Goal: Task Accomplishment & Management: Use online tool/utility

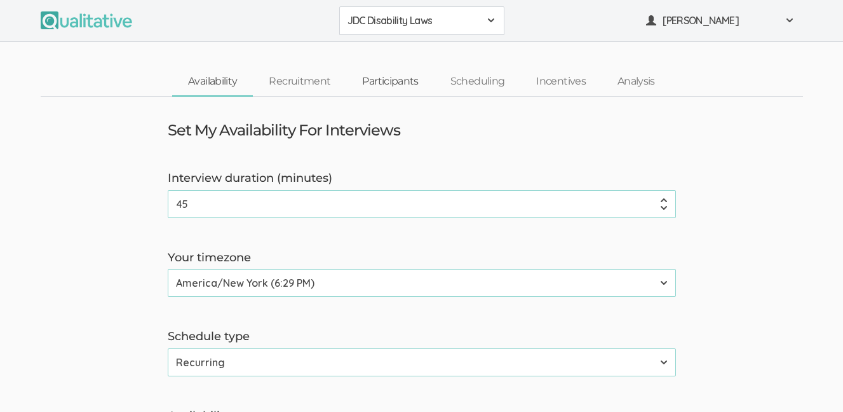
click at [402, 85] on link "Participants" at bounding box center [390, 81] width 88 height 27
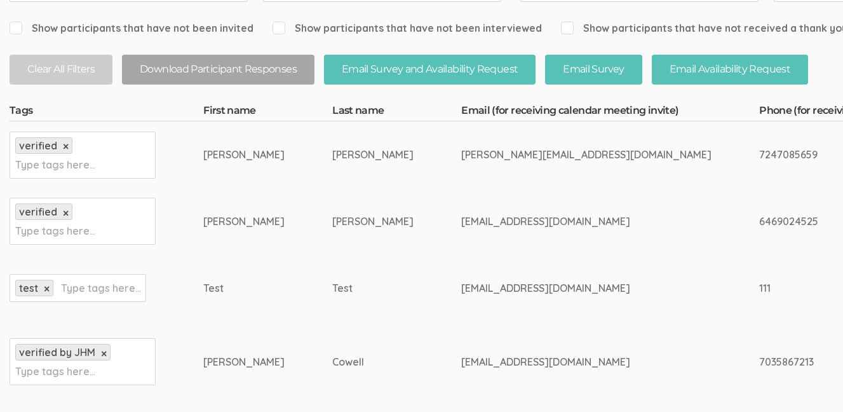
scroll to position [273, 0]
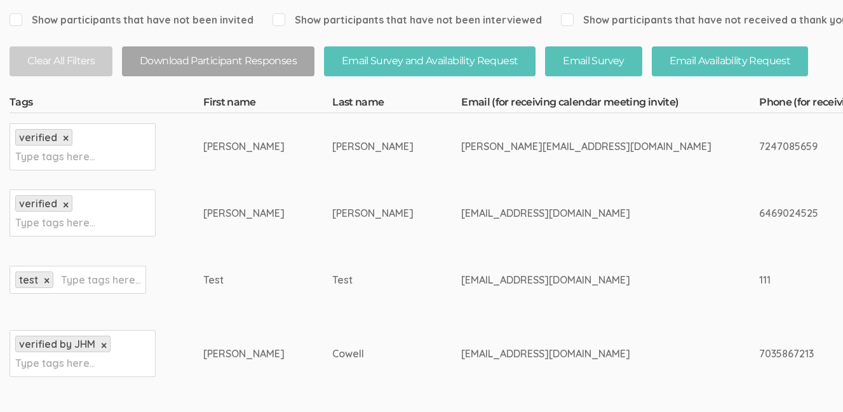
click at [461, 351] on div "dirancowell@gmail.com" at bounding box center [586, 353] width 250 height 15
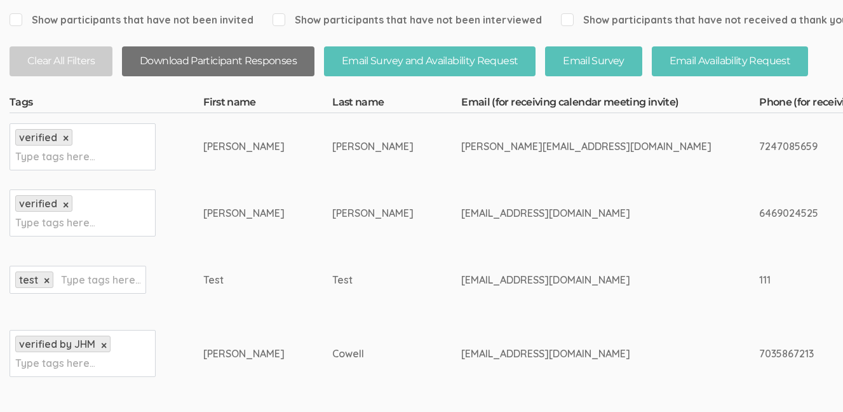
copy tr "dirancowell@gmail.com"
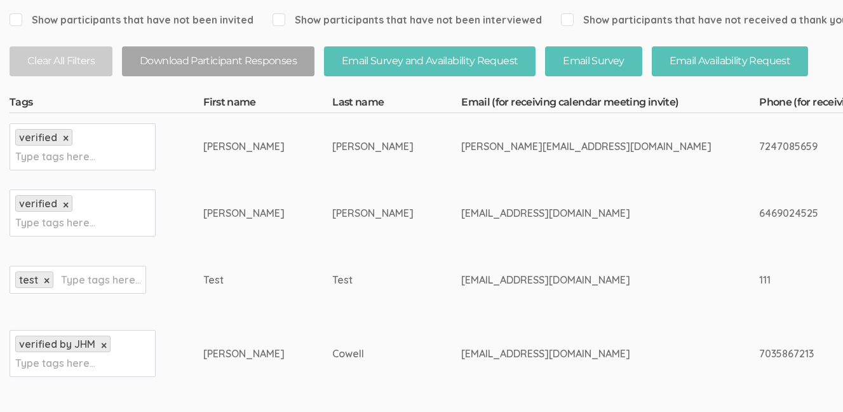
drag, startPoint x: 664, startPoint y: 352, endPoint x: 615, endPoint y: 353, distance: 48.9
copy div "7035867213"
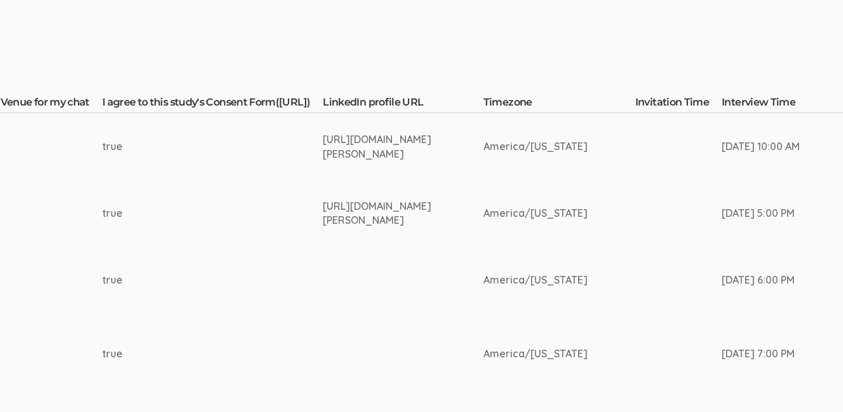
scroll to position [273, 2052]
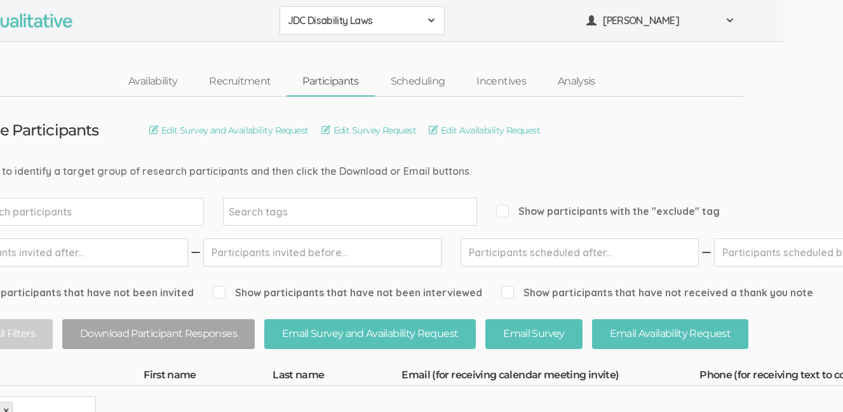
scroll to position [0, 12]
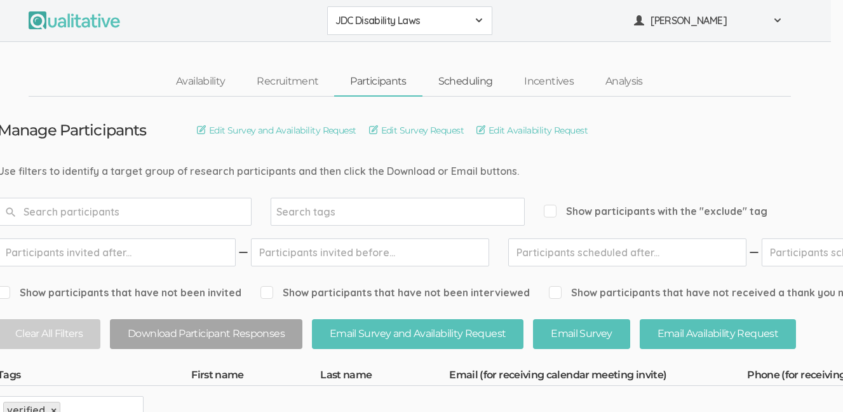
click at [459, 83] on link "Scheduling" at bounding box center [466, 81] width 86 height 27
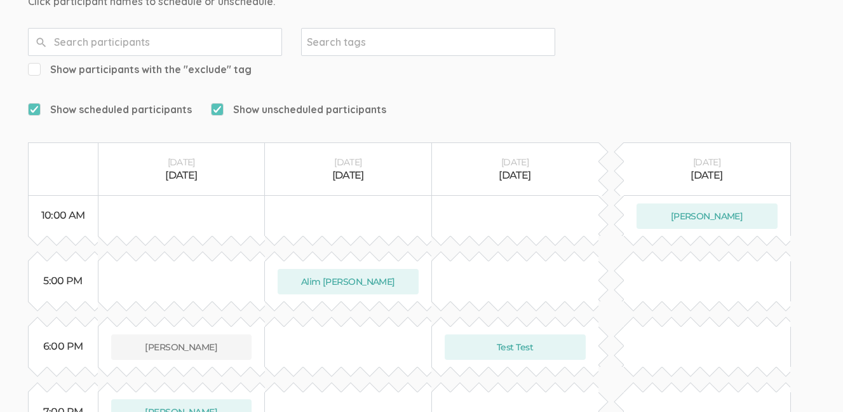
scroll to position [205, 0]
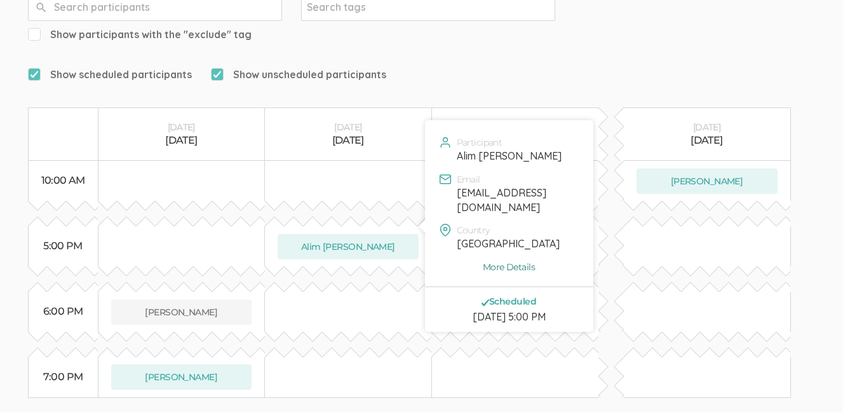
click at [501, 261] on link "More Details" at bounding box center [509, 267] width 149 height 13
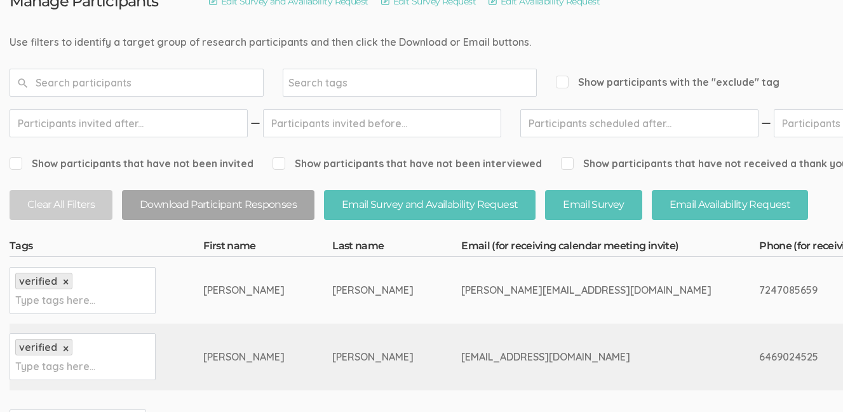
scroll to position [132, 0]
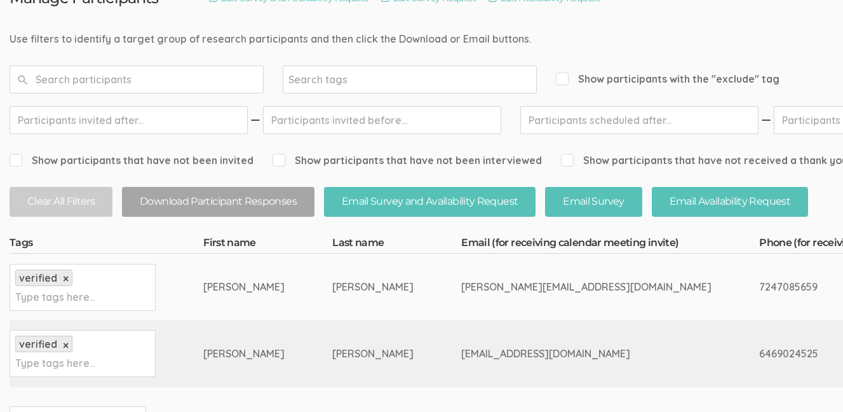
drag, startPoint x: 614, startPoint y: 353, endPoint x: 671, endPoint y: 348, distance: 56.8
copy div "6469024525"
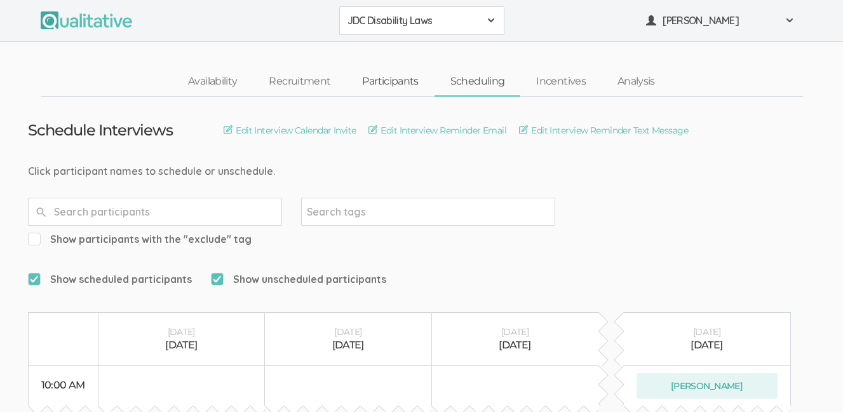
click at [412, 80] on link "Participants" at bounding box center [390, 81] width 88 height 27
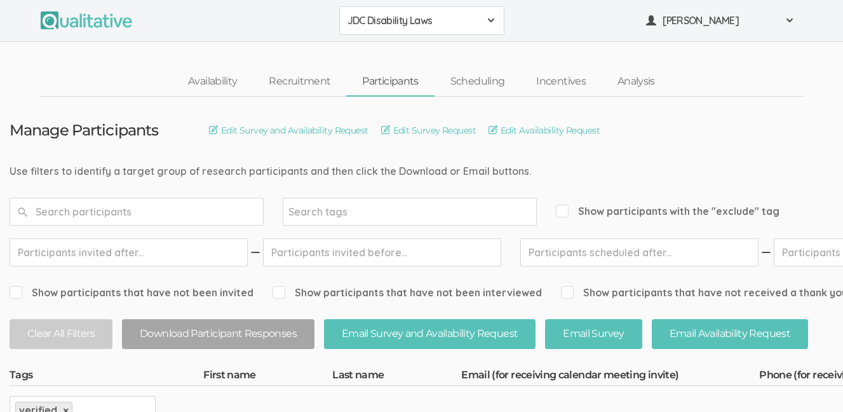
click at [248, 210] on input "text" at bounding box center [137, 212] width 254 height 28
click at [557, 79] on link "Incentives" at bounding box center [560, 81] width 81 height 27
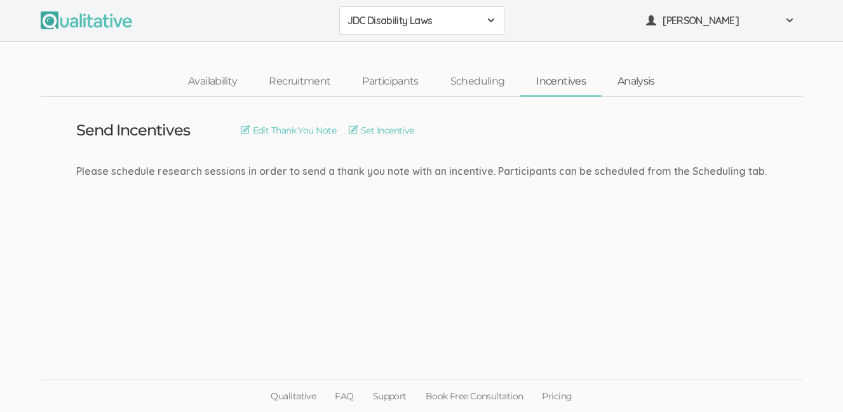
click at [635, 83] on link "Analysis" at bounding box center [636, 81] width 69 height 27
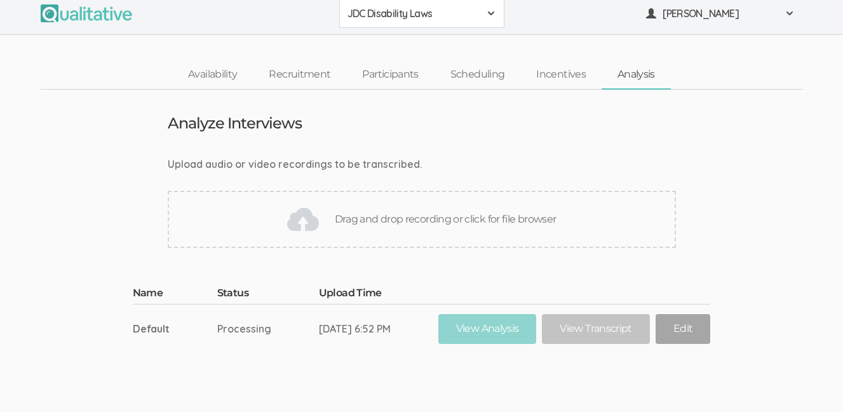
scroll to position [43, 0]
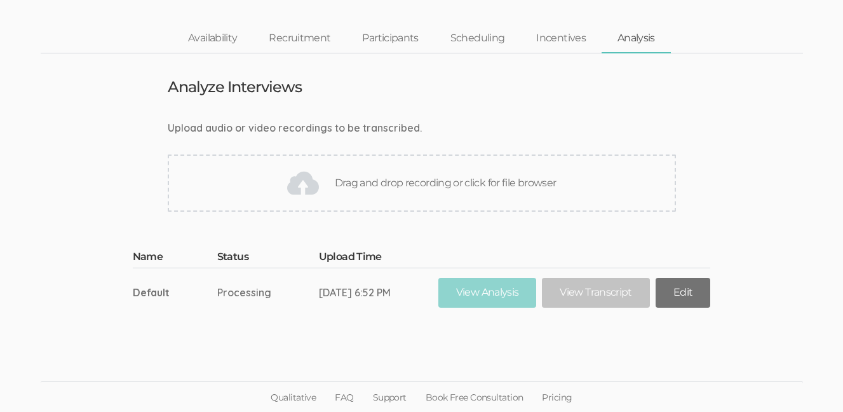
click at [691, 295] on link "Edit" at bounding box center [683, 293] width 55 height 30
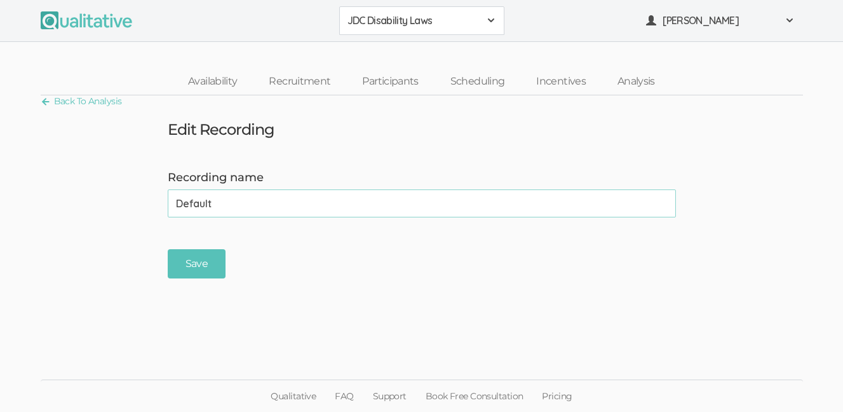
drag, startPoint x: 245, startPoint y: 198, endPoint x: 144, endPoint y: 205, distance: 101.9
click at [144, 201] on form "Recording name Default (success) Save" at bounding box center [421, 224] width 843 height 109
type input "Sample"
click at [193, 266] on input "Save" at bounding box center [197, 264] width 58 height 30
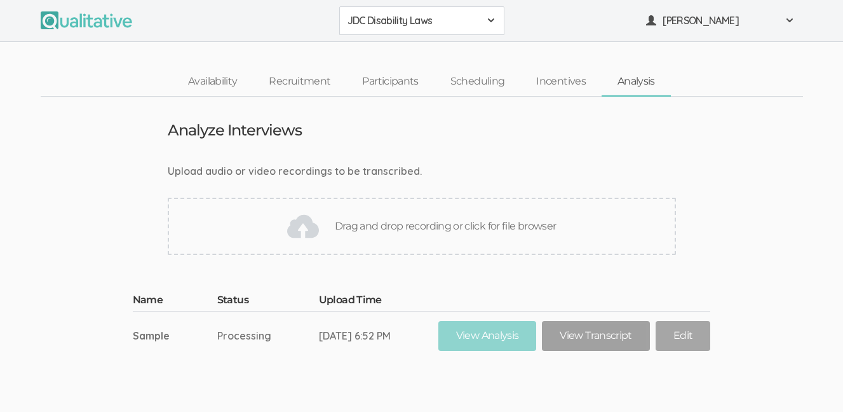
click at [567, 337] on link "View Transcript" at bounding box center [595, 336] width 107 height 30
click at [589, 334] on link "View Transcript" at bounding box center [595, 336] width 107 height 30
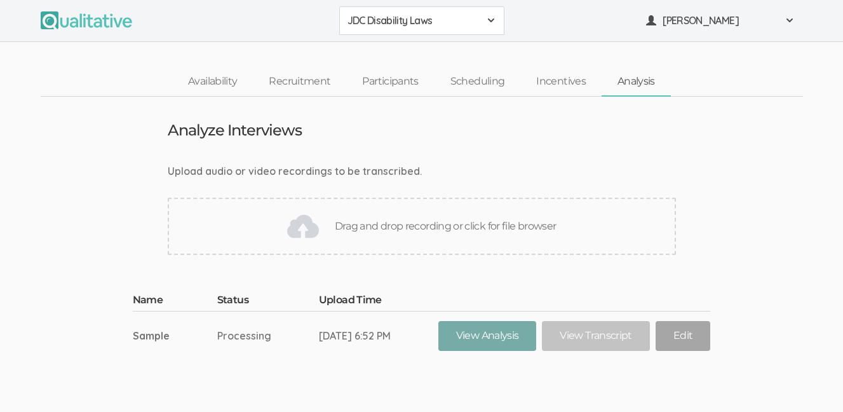
click at [485, 334] on link "View Analysis" at bounding box center [487, 336] width 98 height 30
click at [365, 356] on td "Oct 06, 6:52 PM" at bounding box center [378, 335] width 119 height 49
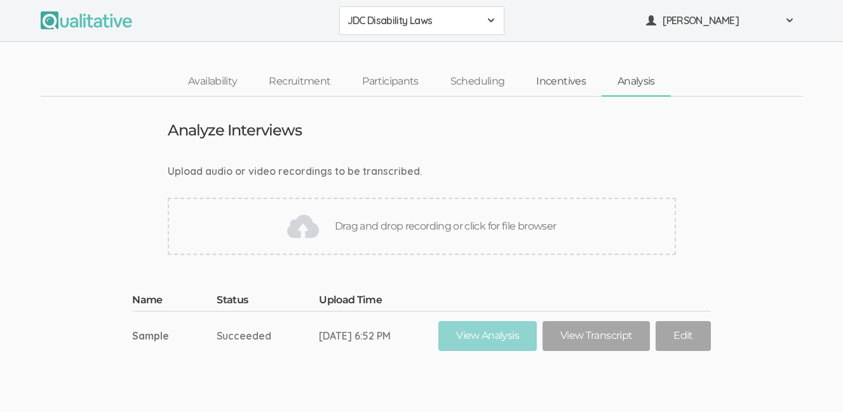
click at [553, 85] on link "Incentives" at bounding box center [560, 81] width 81 height 27
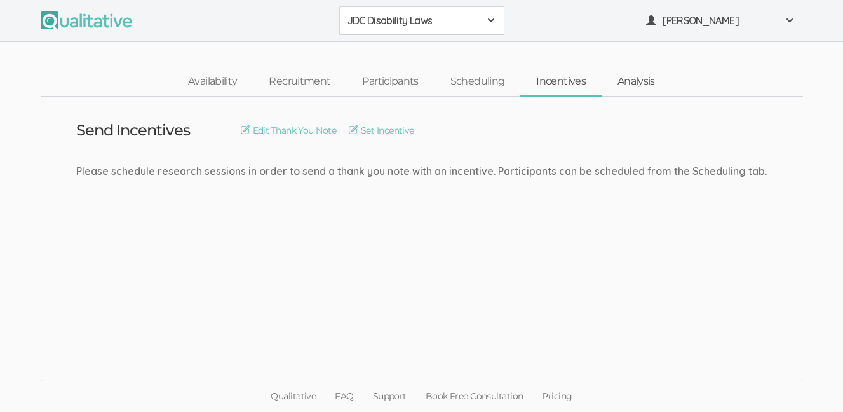
click at [621, 88] on link "Analysis" at bounding box center [636, 81] width 69 height 27
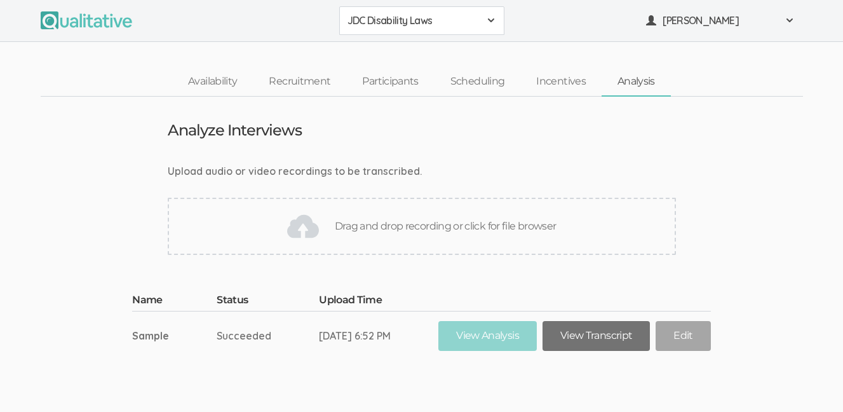
click at [591, 341] on link "View Transcript" at bounding box center [596, 336] width 107 height 30
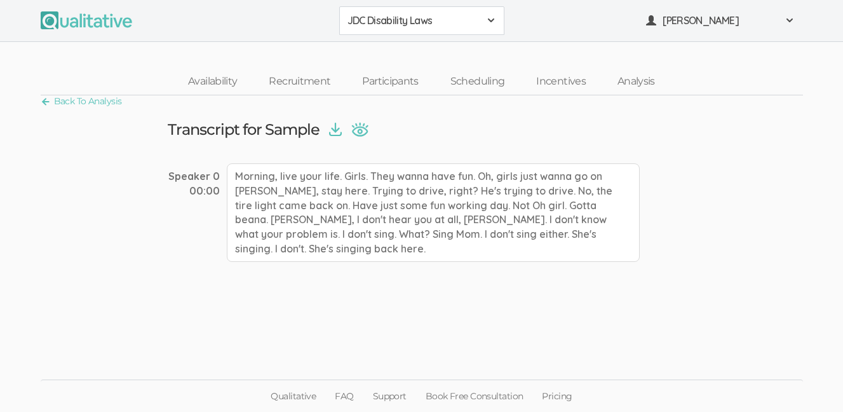
click at [336, 131] on img at bounding box center [335, 130] width 13 height 14
click at [621, 83] on link "Analysis" at bounding box center [636, 81] width 69 height 27
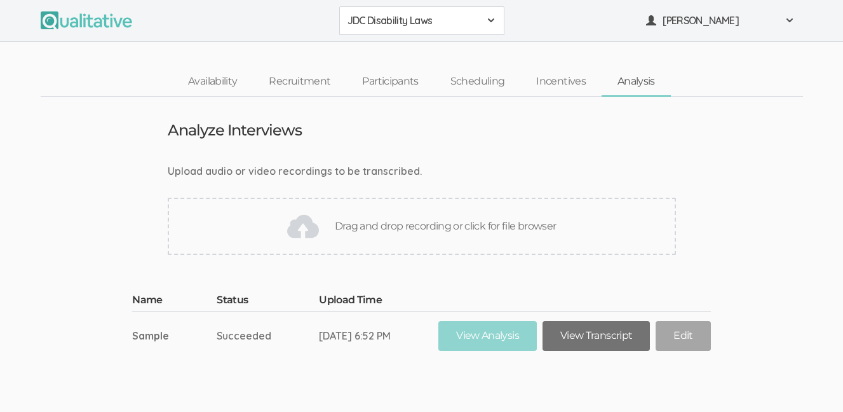
click at [609, 337] on link "View Transcript" at bounding box center [596, 336] width 107 height 30
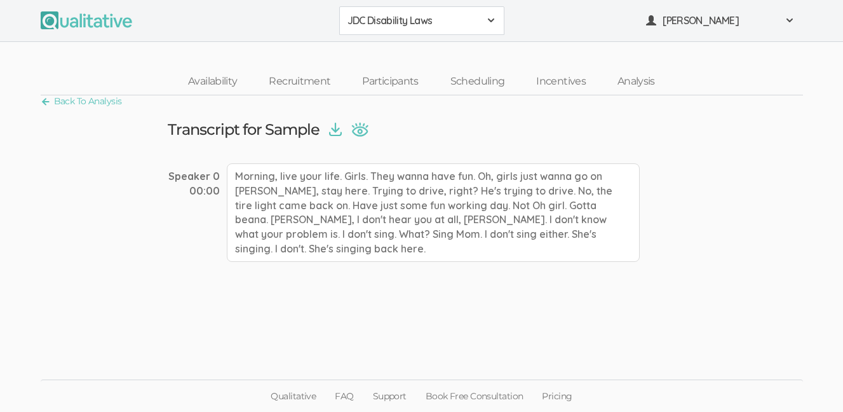
click at [367, 132] on img at bounding box center [359, 129] width 17 height 15
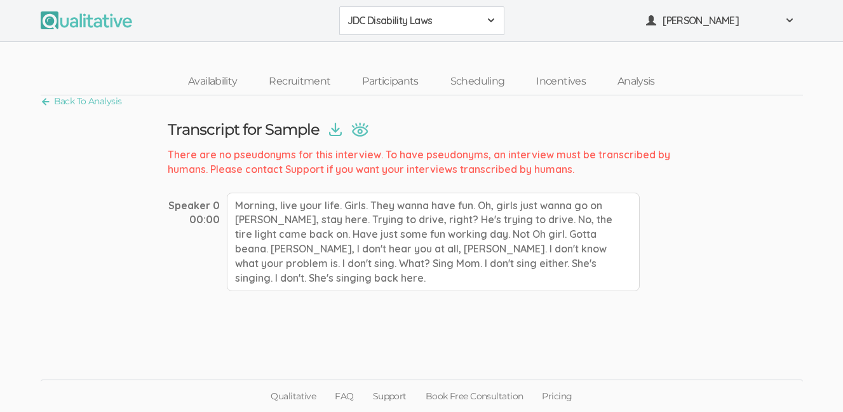
click at [367, 132] on img at bounding box center [359, 129] width 17 height 15
click at [629, 85] on link "Analysis" at bounding box center [636, 81] width 69 height 27
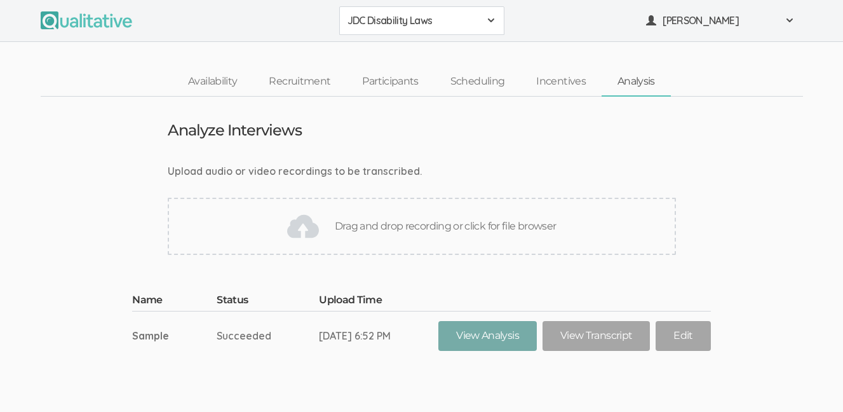
click at [466, 335] on link "View Analysis" at bounding box center [487, 336] width 98 height 30
